Goal: Information Seeking & Learning: Understand process/instructions

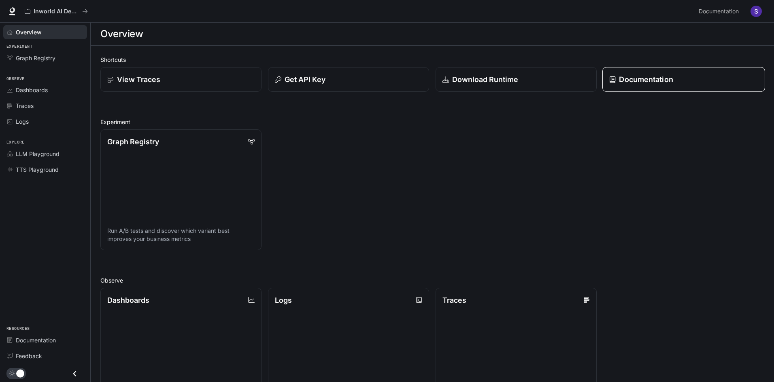
click at [667, 77] on p "Documentation" at bounding box center [646, 79] width 54 height 11
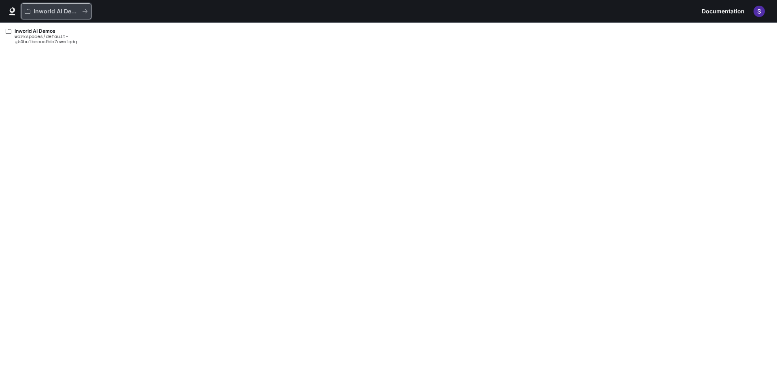
click at [54, 8] on p "Inworld AI Demos" at bounding box center [56, 11] width 45 height 7
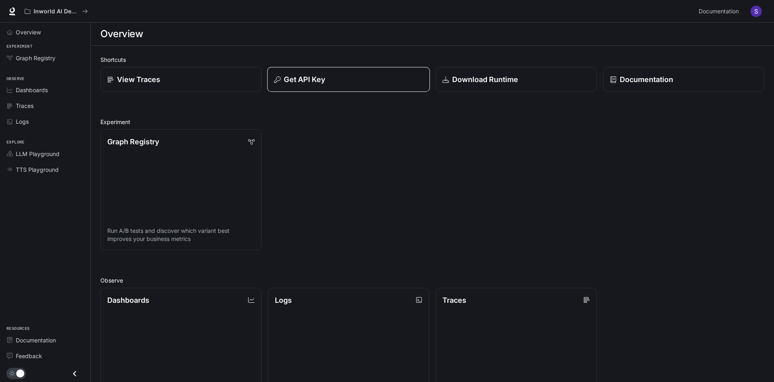
click at [349, 73] on button "Get API Key" at bounding box center [348, 79] width 163 height 25
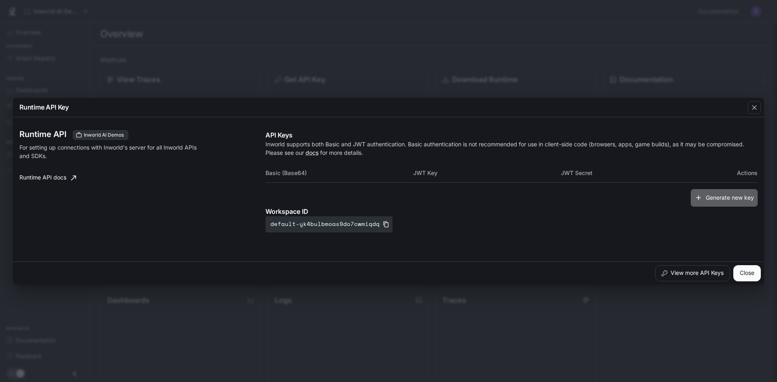
click at [723, 199] on button "Generate new key" at bounding box center [724, 197] width 67 height 17
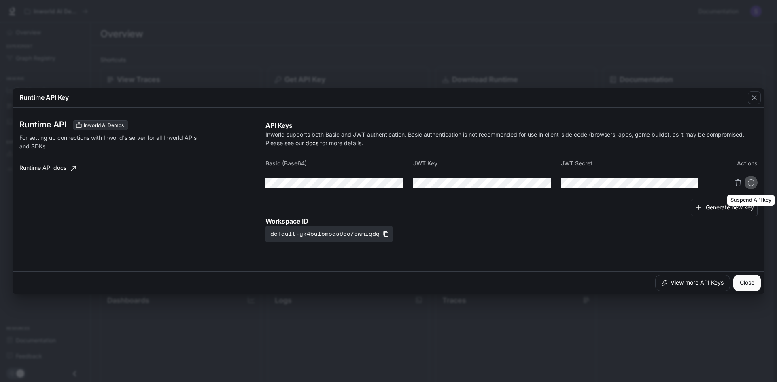
click at [752, 181] on icon "Suspend API key" at bounding box center [751, 183] width 6 height 6
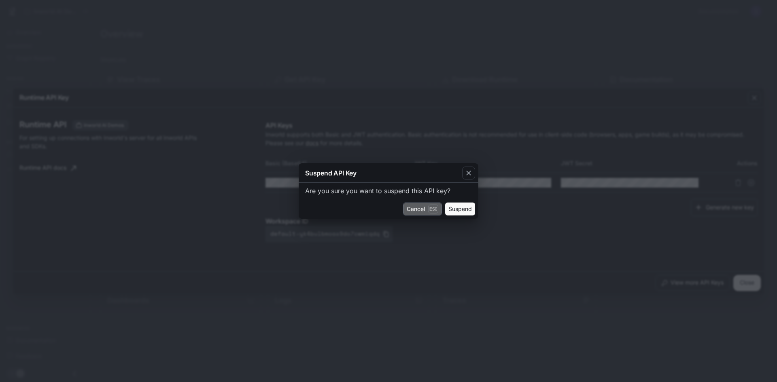
click at [414, 210] on button "Cancel Esc" at bounding box center [422, 209] width 39 height 13
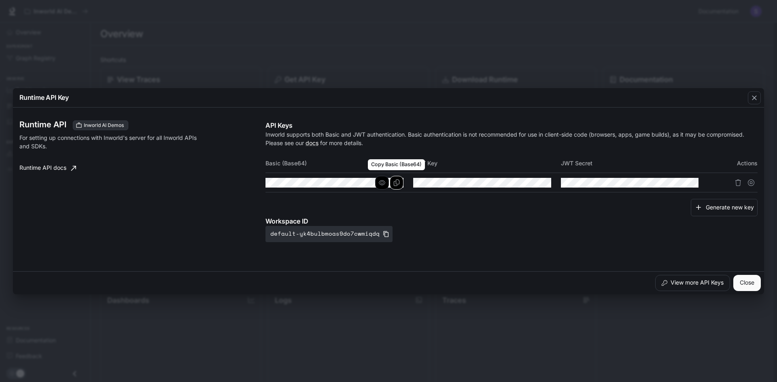
click at [397, 185] on icon "Copy Basic (Base64)" at bounding box center [396, 183] width 6 height 6
